Goal: Navigation & Orientation: Find specific page/section

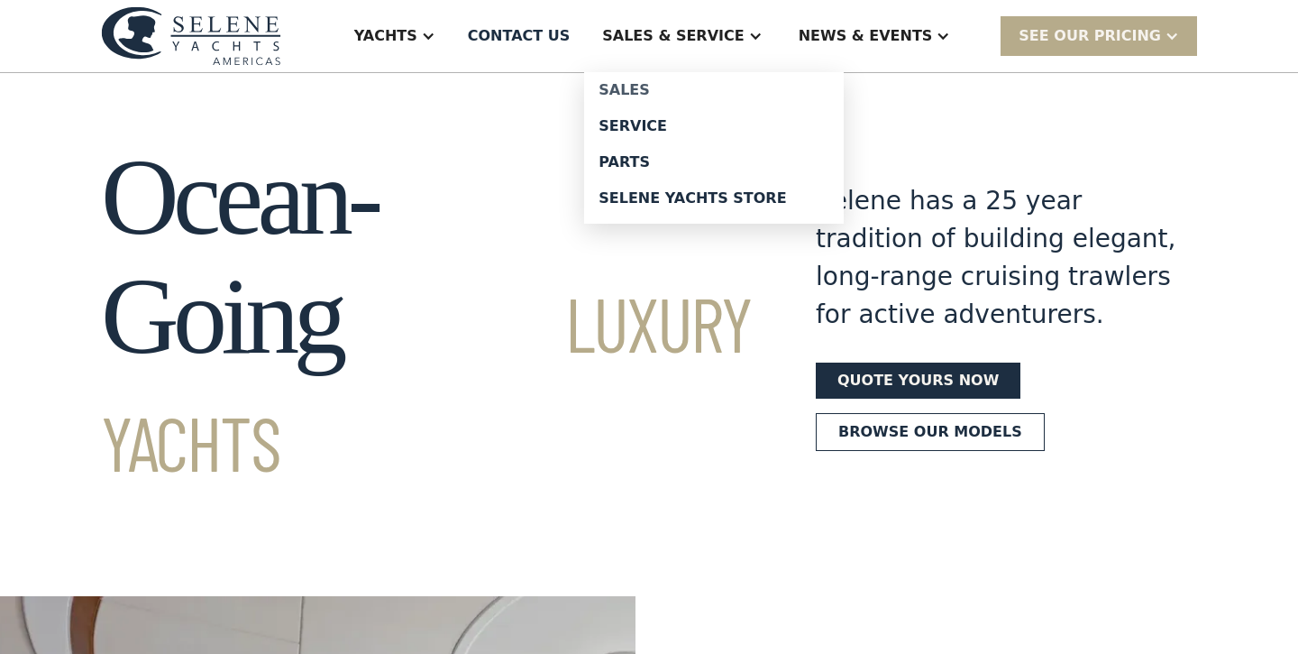
click at [684, 86] on div "Sales" at bounding box center [714, 90] width 231 height 14
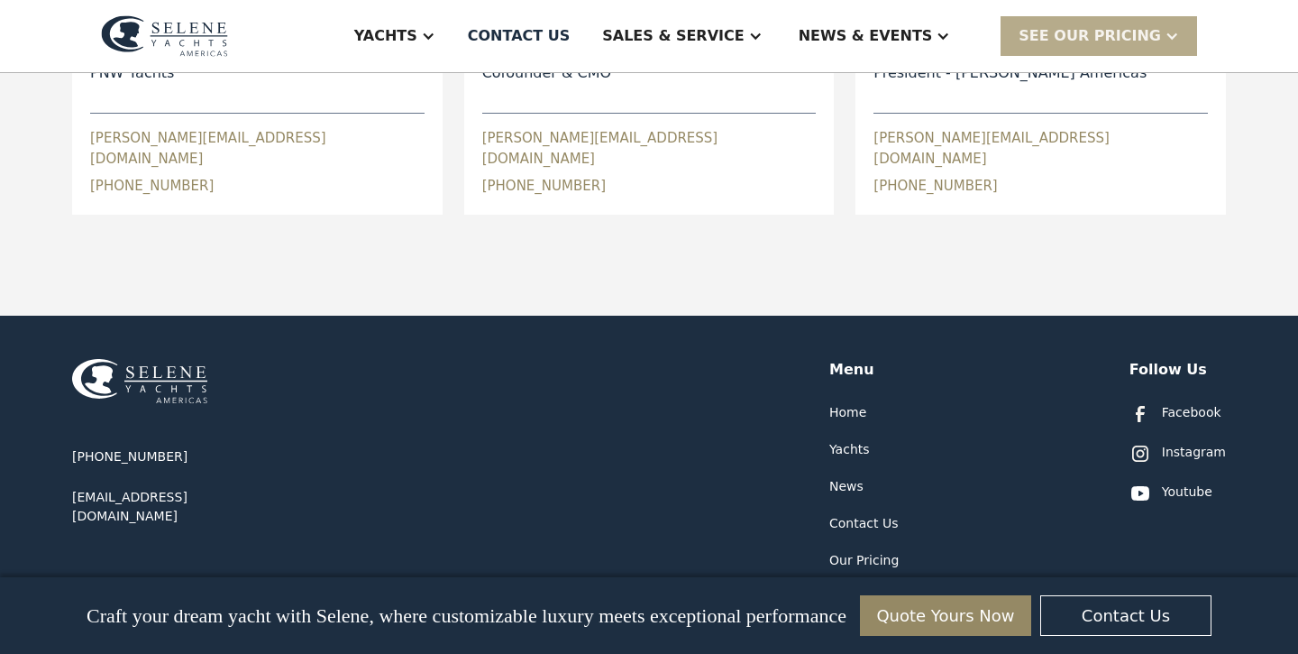
scroll to position [1194, 0]
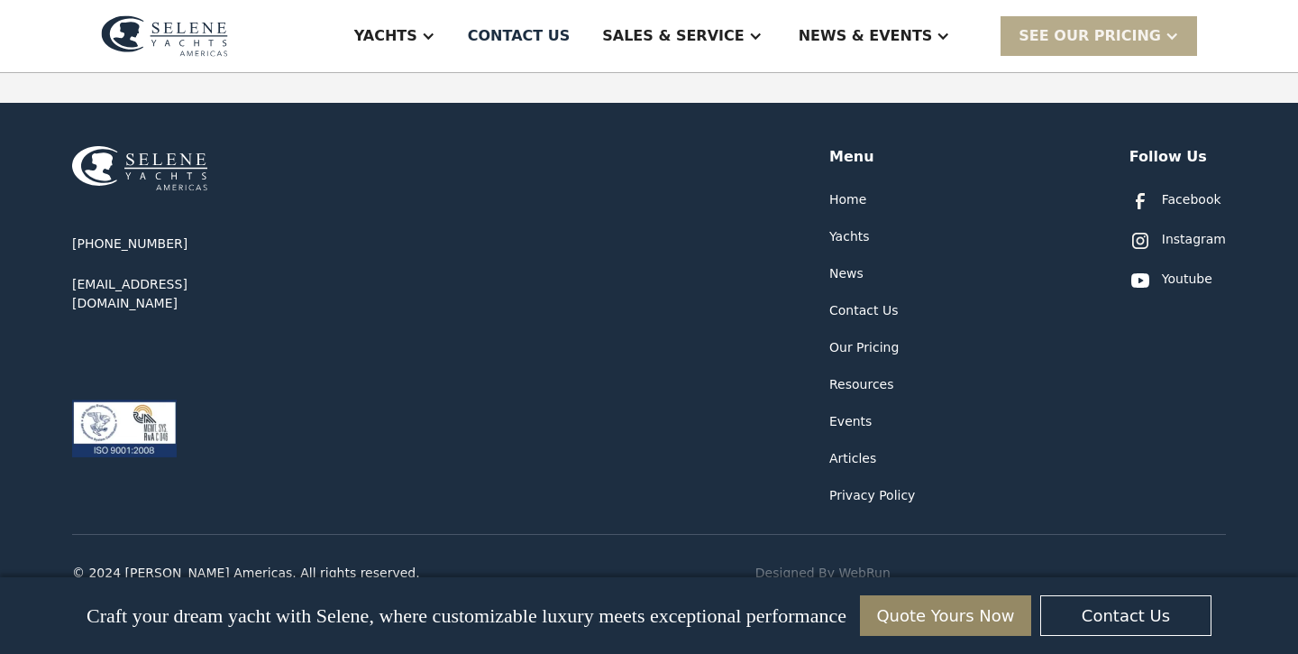
click at [850, 227] on div "Yachts" at bounding box center [849, 236] width 41 height 19
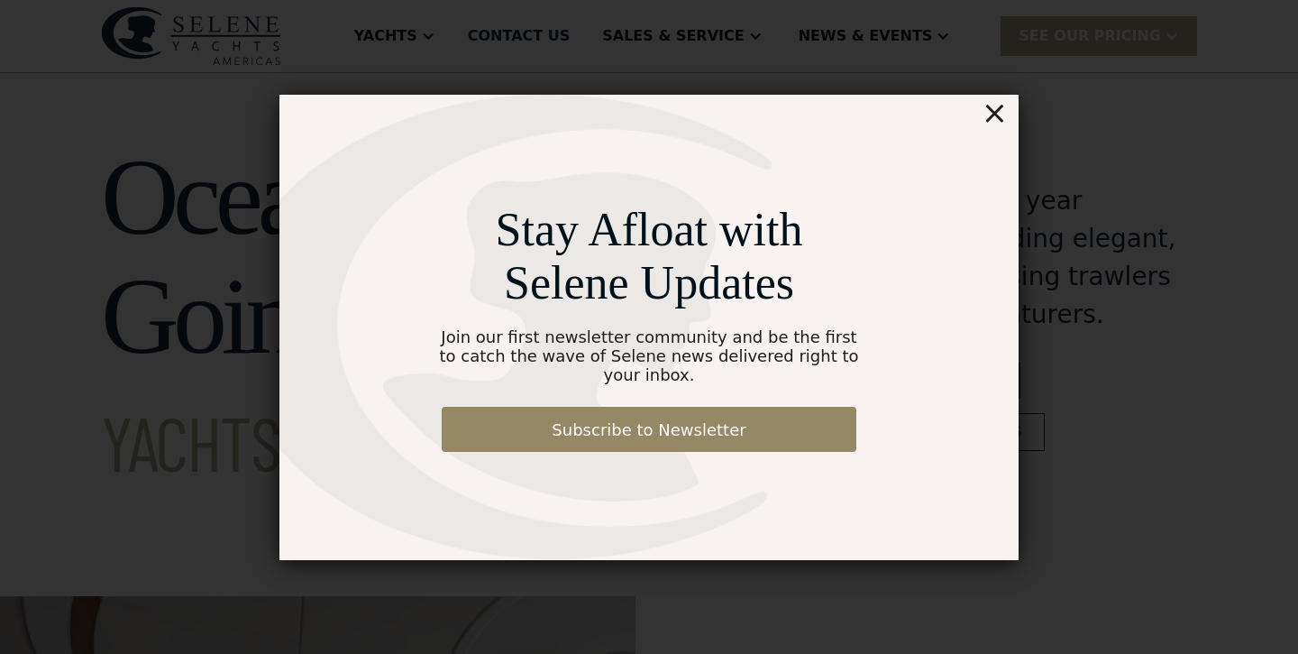
click at [1001, 131] on div "×" at bounding box center [995, 113] width 26 height 36
